Goal: Find specific page/section: Find specific page/section

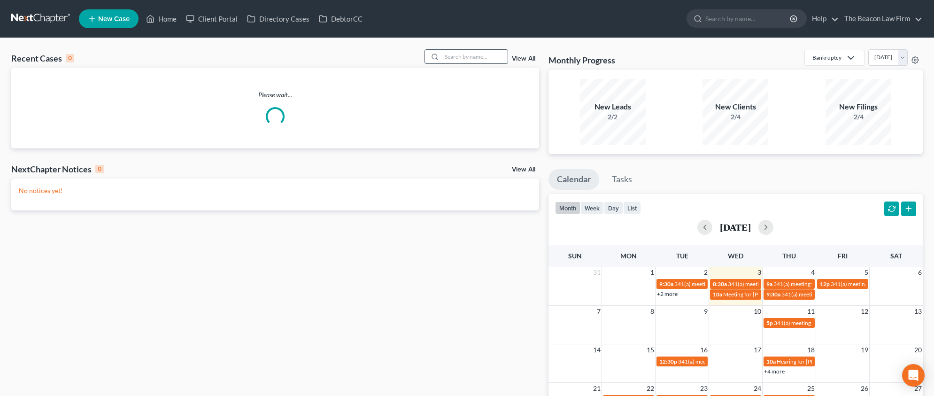
click at [461, 58] on input "search" at bounding box center [475, 57] width 66 height 14
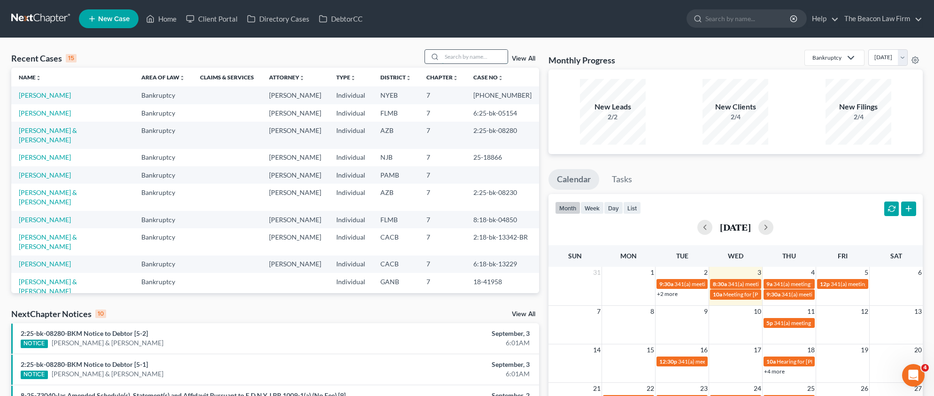
paste input "[PERSON_NAME]"
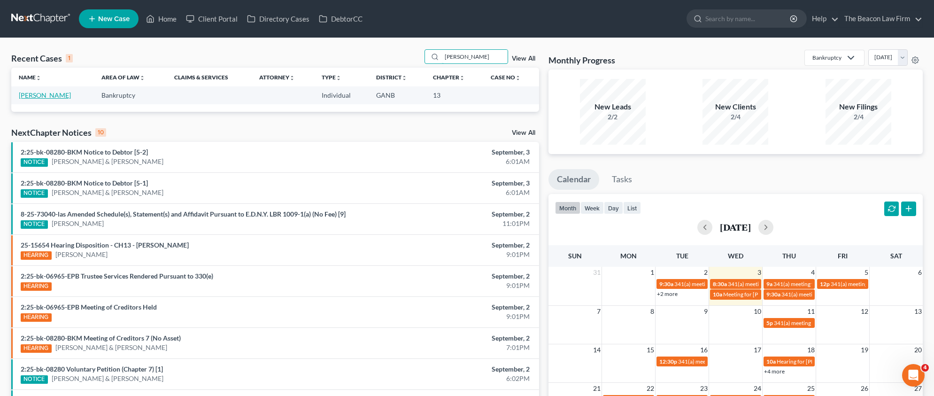
type input "[PERSON_NAME]"
click at [45, 96] on link "[PERSON_NAME]" at bounding box center [45, 95] width 52 height 8
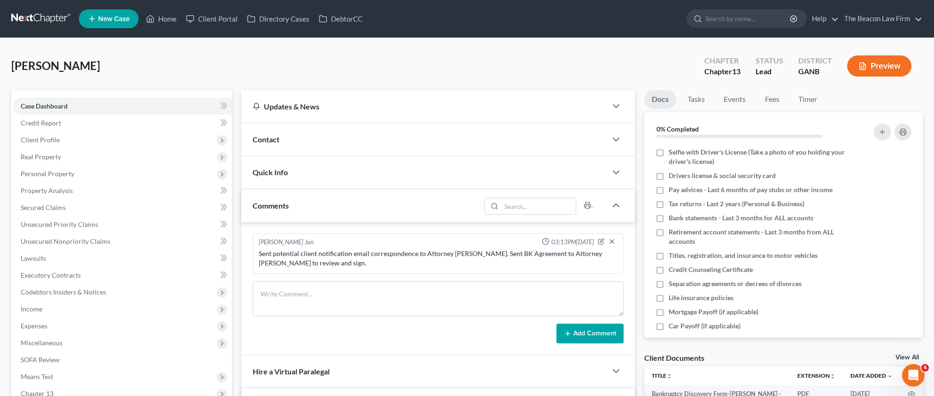
scroll to position [193, 0]
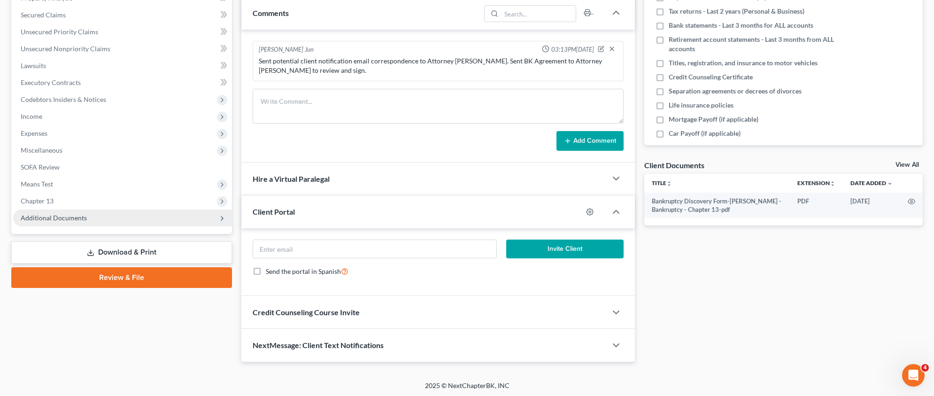
click at [57, 219] on span "Additional Documents" at bounding box center [54, 218] width 66 height 8
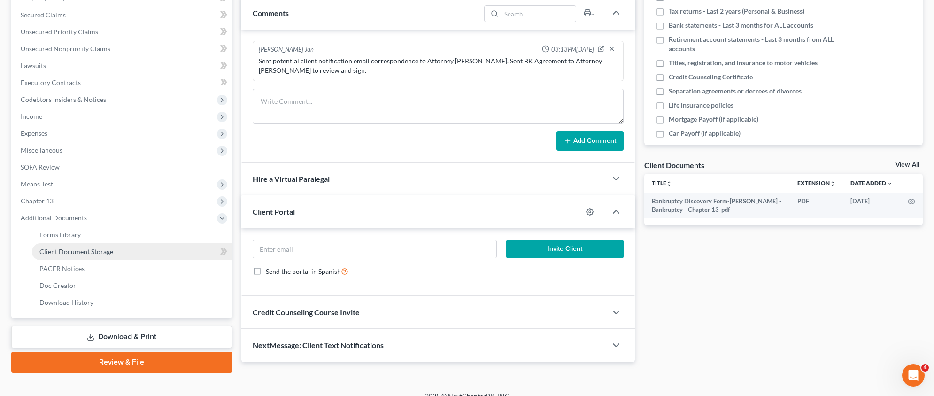
click at [101, 255] on span "Client Document Storage" at bounding box center [76, 251] width 74 height 8
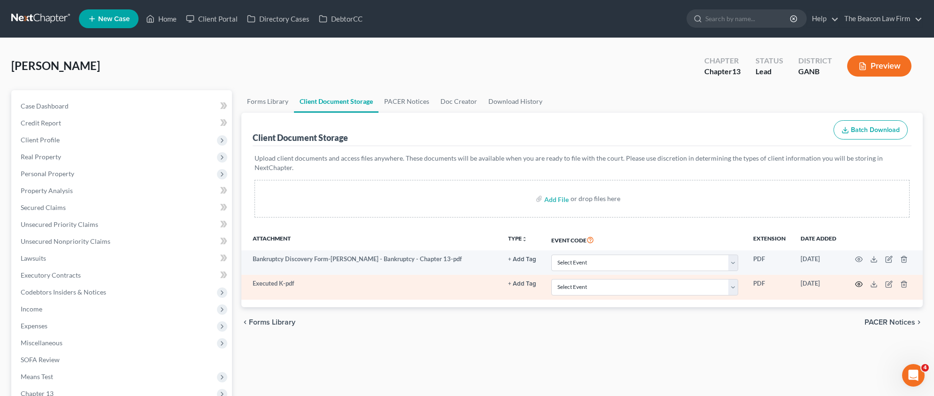
click at [858, 283] on circle "button" at bounding box center [859, 284] width 2 height 2
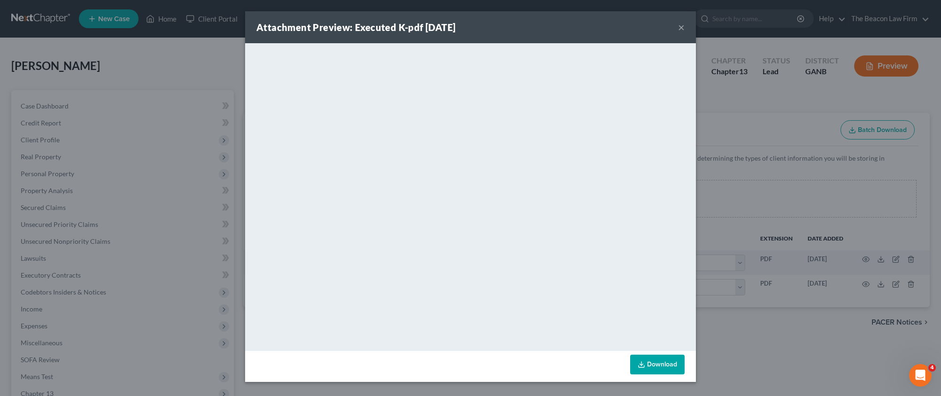
click at [682, 29] on button "×" at bounding box center [681, 27] width 7 height 11
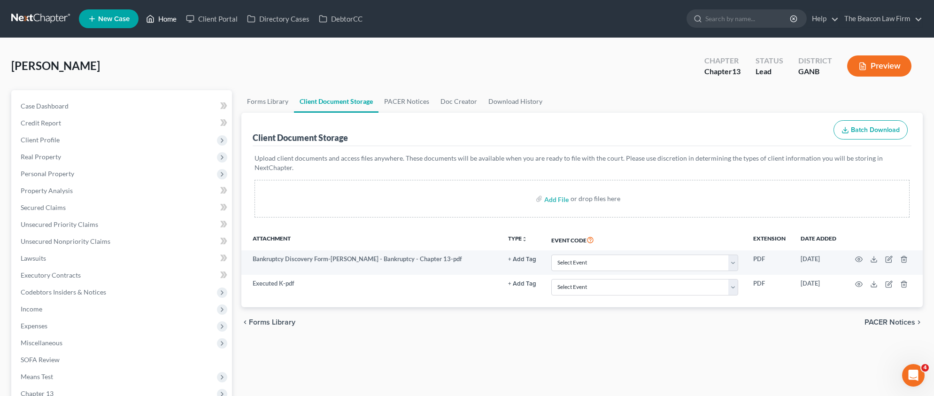
click at [163, 16] on link "Home" at bounding box center [161, 18] width 40 height 17
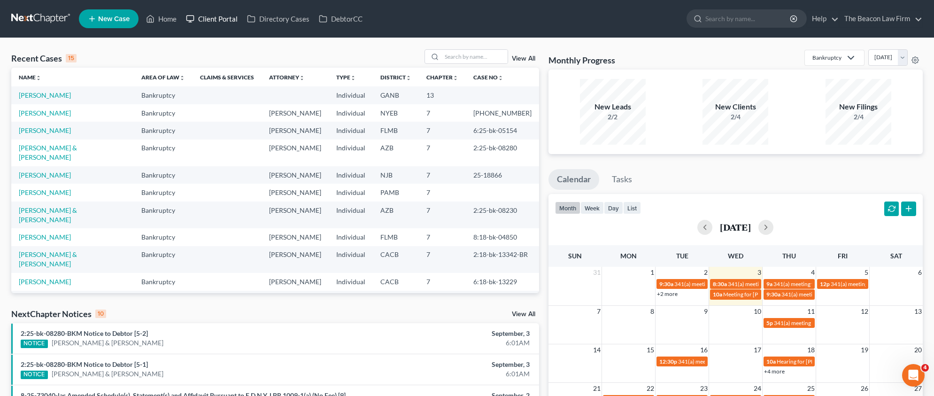
click at [225, 20] on link "Client Portal" at bounding box center [211, 18] width 61 height 17
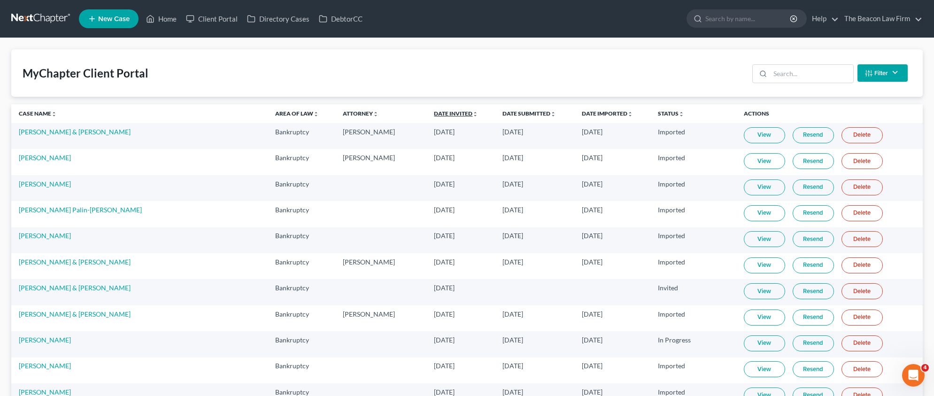
click at [434, 111] on link "Date Invited unfold_more expand_more expand_less" at bounding box center [456, 113] width 44 height 7
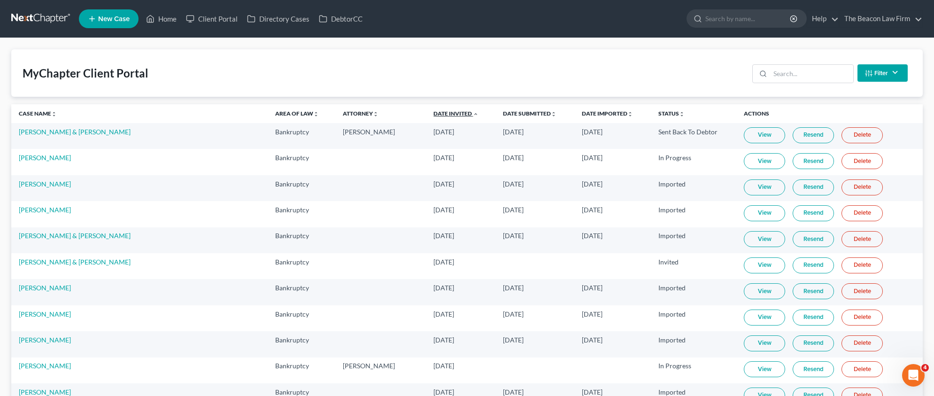
click at [433, 112] on link "Date Invited unfold_more expand_more expand_less" at bounding box center [455, 113] width 45 height 7
